Goal: Transaction & Acquisition: Download file/media

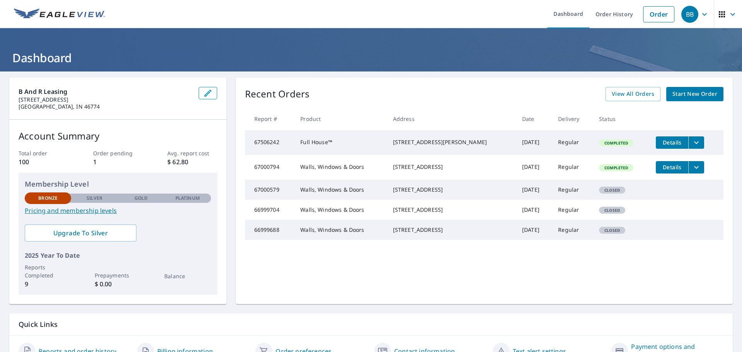
click at [665, 170] on span "Details" at bounding box center [672, 166] width 23 height 7
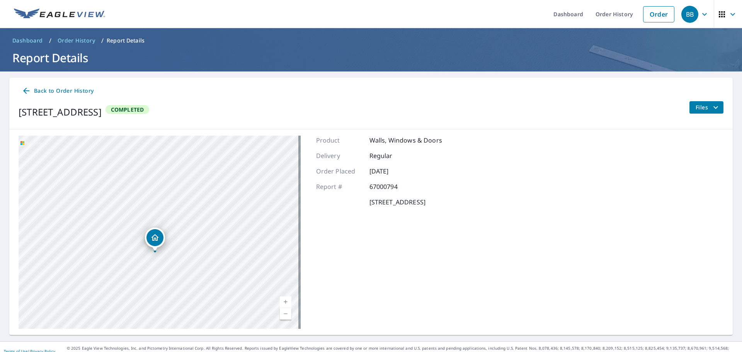
drag, startPoint x: 176, startPoint y: 252, endPoint x: 248, endPoint y: 237, distance: 73.1
click at [248, 237] on div "[STREET_ADDRESS]" at bounding box center [160, 232] width 282 height 193
click at [700, 111] on span "Files" at bounding box center [708, 107] width 25 height 9
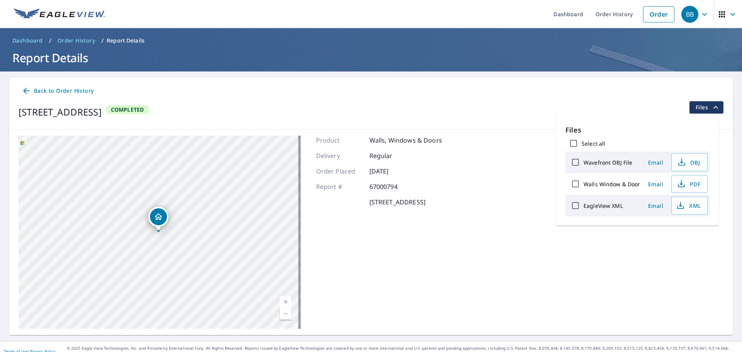
click at [590, 206] on label "EagleView XML" at bounding box center [603, 205] width 39 height 7
click at [584, 206] on input "EagleView XML" at bounding box center [575, 205] width 16 height 16
checkbox input "true"
click at [670, 237] on span "Download" at bounding box center [679, 232] width 41 height 9
click at [623, 182] on label "Walls Window & Door" at bounding box center [612, 183] width 57 height 7
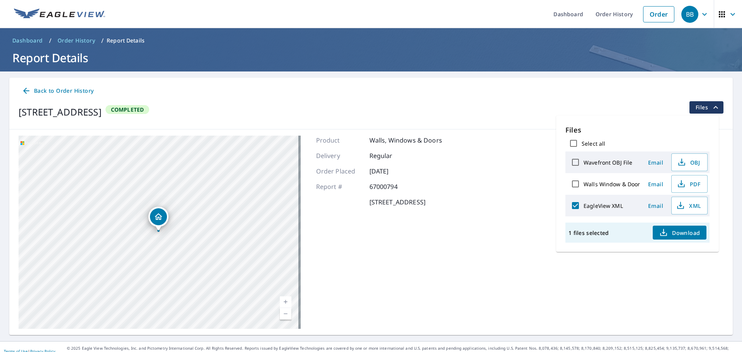
click at [584, 182] on input "Walls Window & Door" at bounding box center [575, 184] width 16 height 16
checkbox input "true"
click at [695, 182] on span "PDF" at bounding box center [688, 183] width 25 height 9
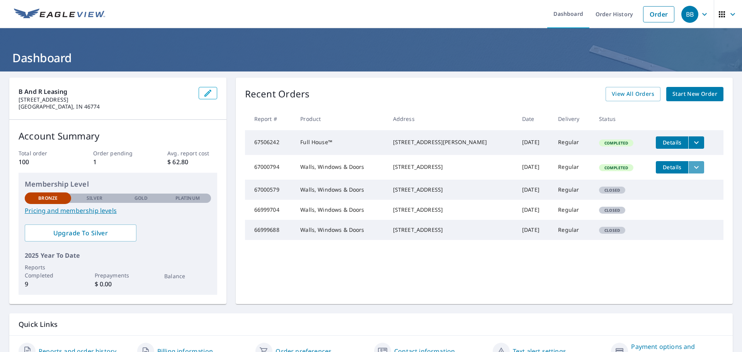
click at [692, 168] on icon "filesDropdownBtn-67000794" at bounding box center [696, 167] width 9 height 9
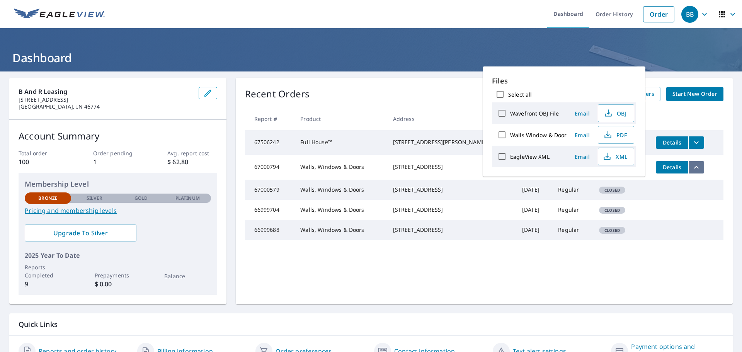
click at [692, 168] on icon "filesDropdownBtn-67000794" at bounding box center [696, 167] width 9 height 9
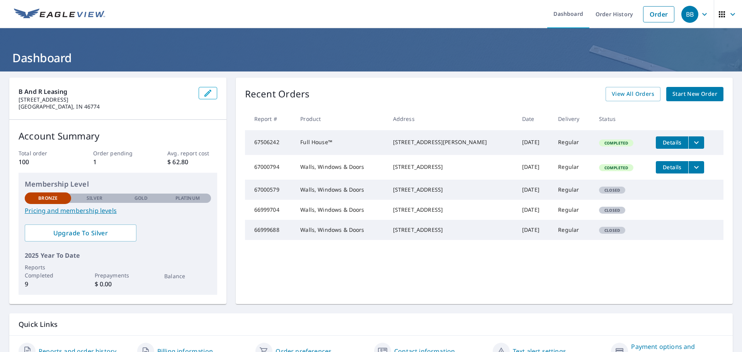
click at [665, 170] on span "Details" at bounding box center [672, 166] width 23 height 7
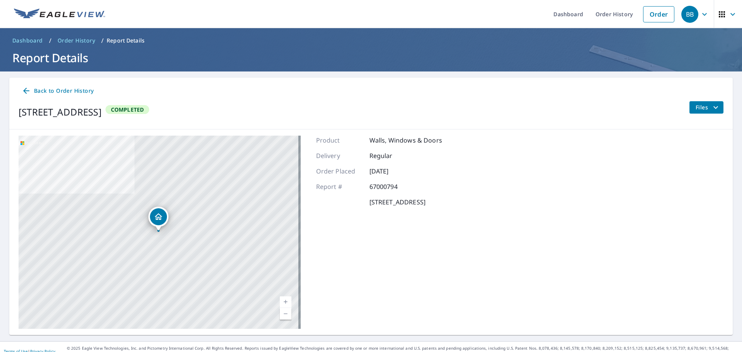
click at [282, 300] on link "Current Level 17, Zoom In" at bounding box center [286, 302] width 12 height 12
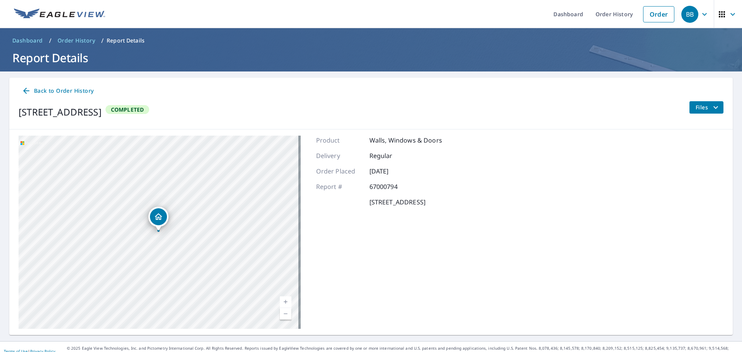
click at [282, 300] on link "Current Level 18, Zoom In" at bounding box center [286, 302] width 12 height 12
click at [282, 300] on link "Current Level 19, Zoom In" at bounding box center [286, 302] width 12 height 12
click at [286, 315] on link "Current Level 20, Zoom Out" at bounding box center [286, 314] width 12 height 12
